Goal: Find specific page/section: Find specific page/section

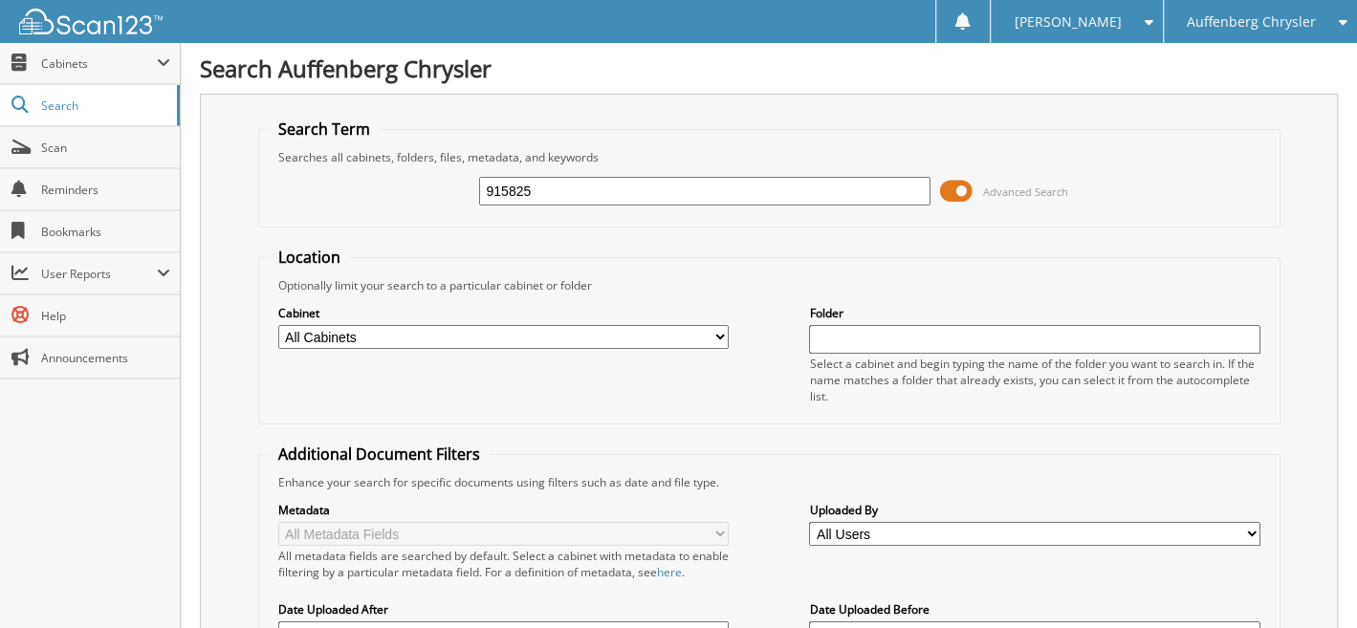
type input "915825"
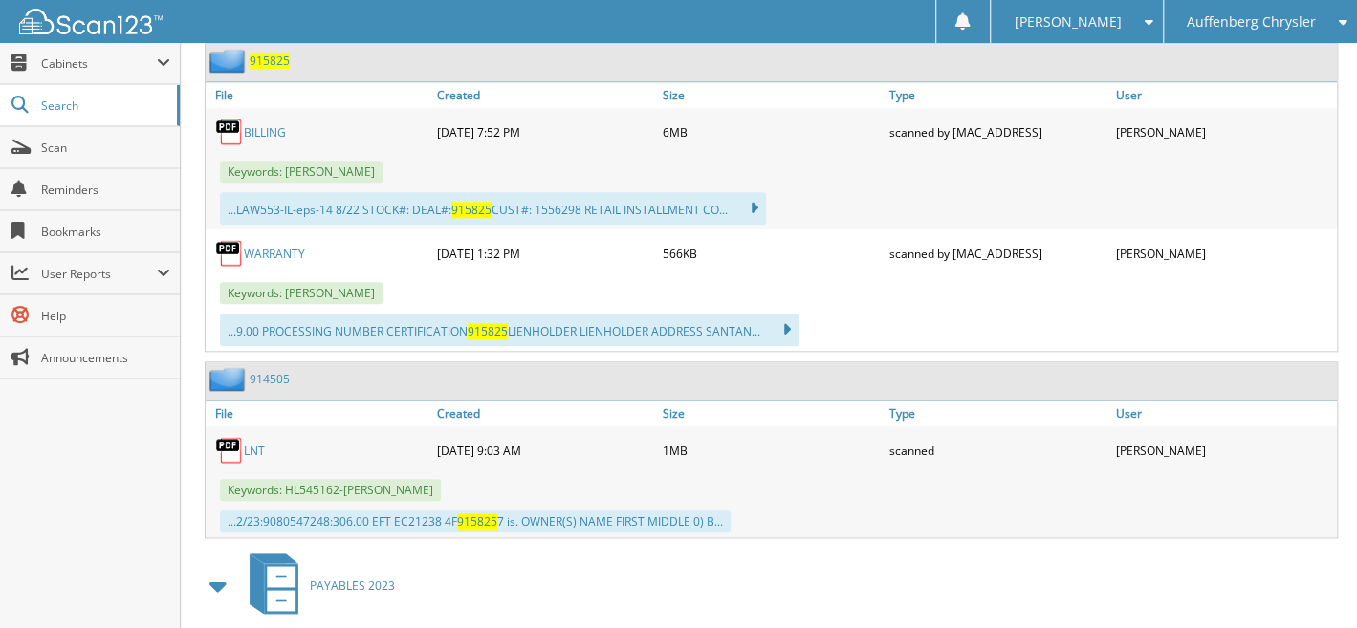
scroll to position [549, 0]
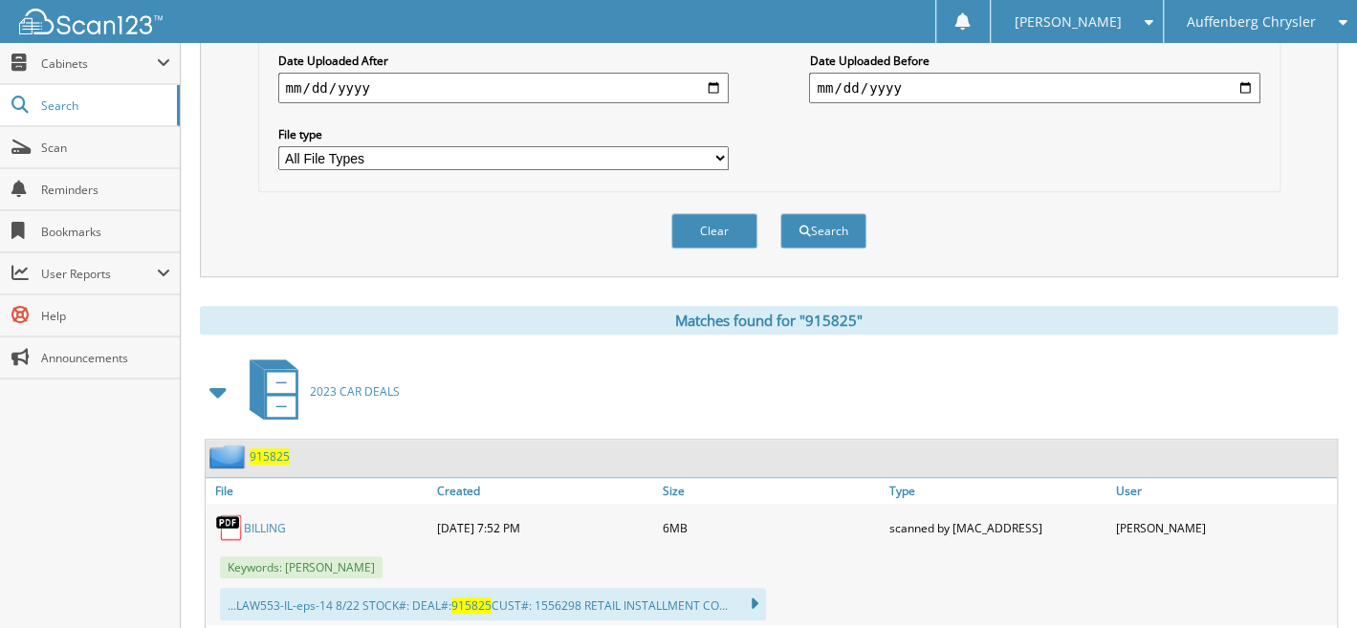
click at [276, 448] on span "915825" at bounding box center [270, 456] width 40 height 16
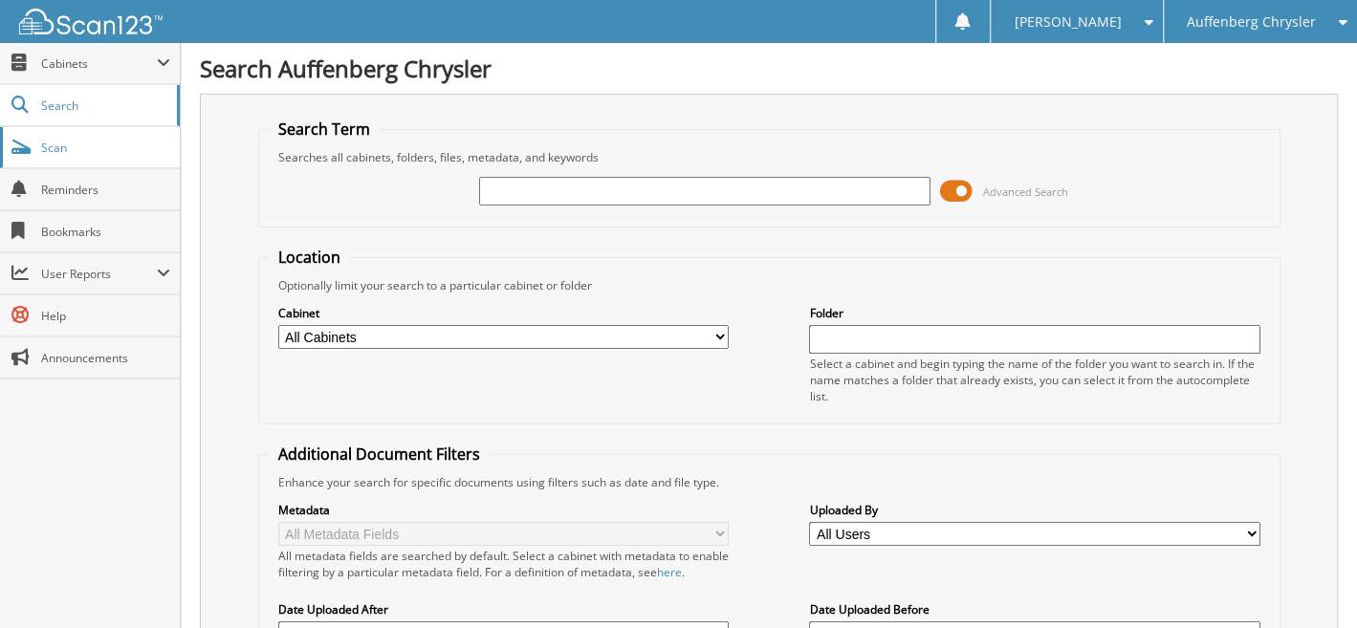
click at [44, 154] on link "Scan" at bounding box center [90, 147] width 180 height 41
type input "915825"
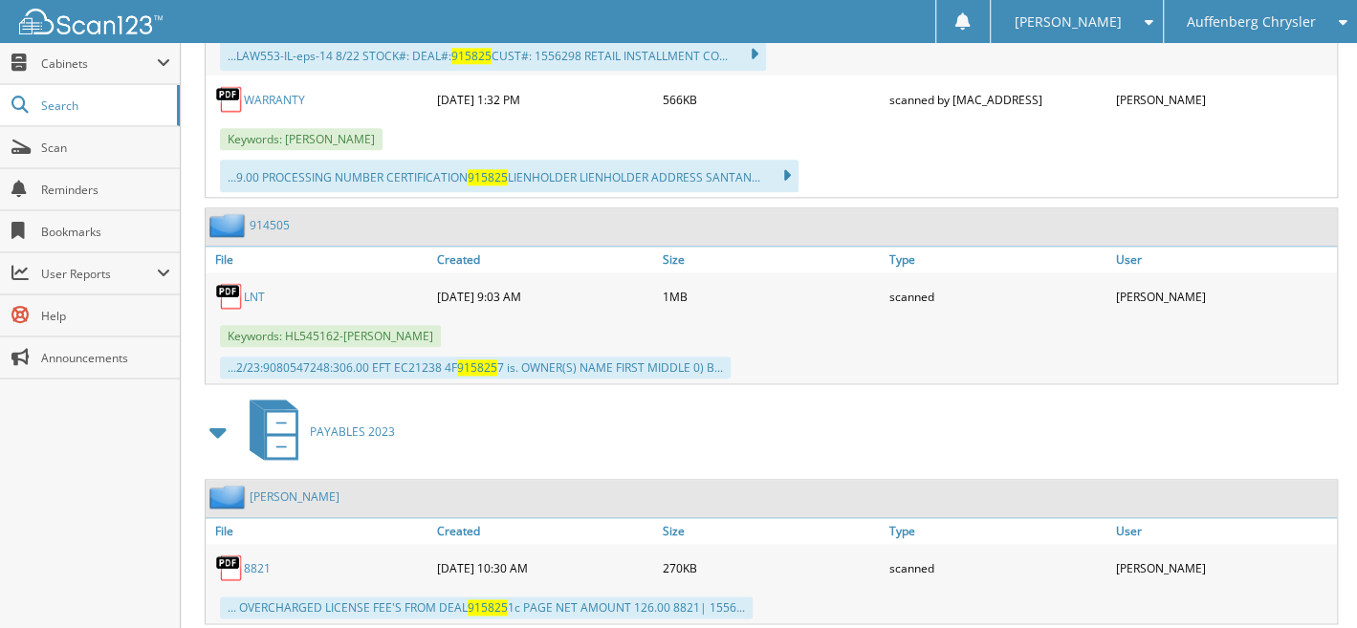
scroll to position [549, 0]
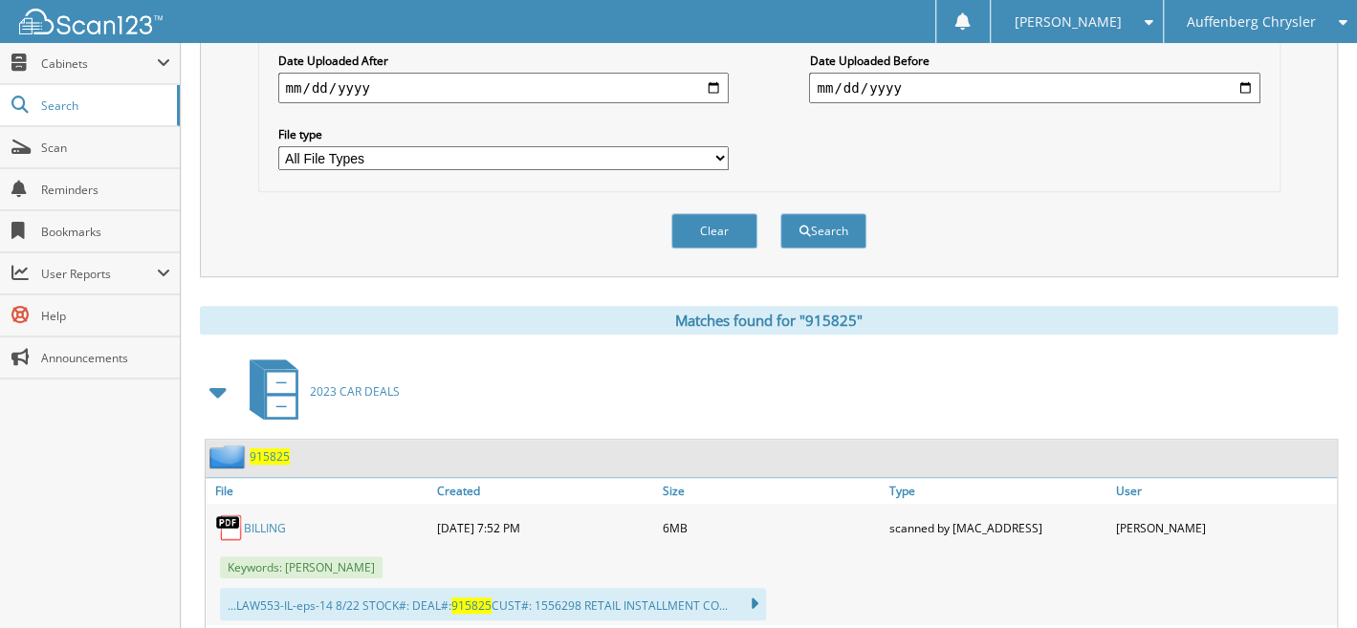
click at [269, 448] on span "915825" at bounding box center [270, 456] width 40 height 16
